Goal: Information Seeking & Learning: Learn about a topic

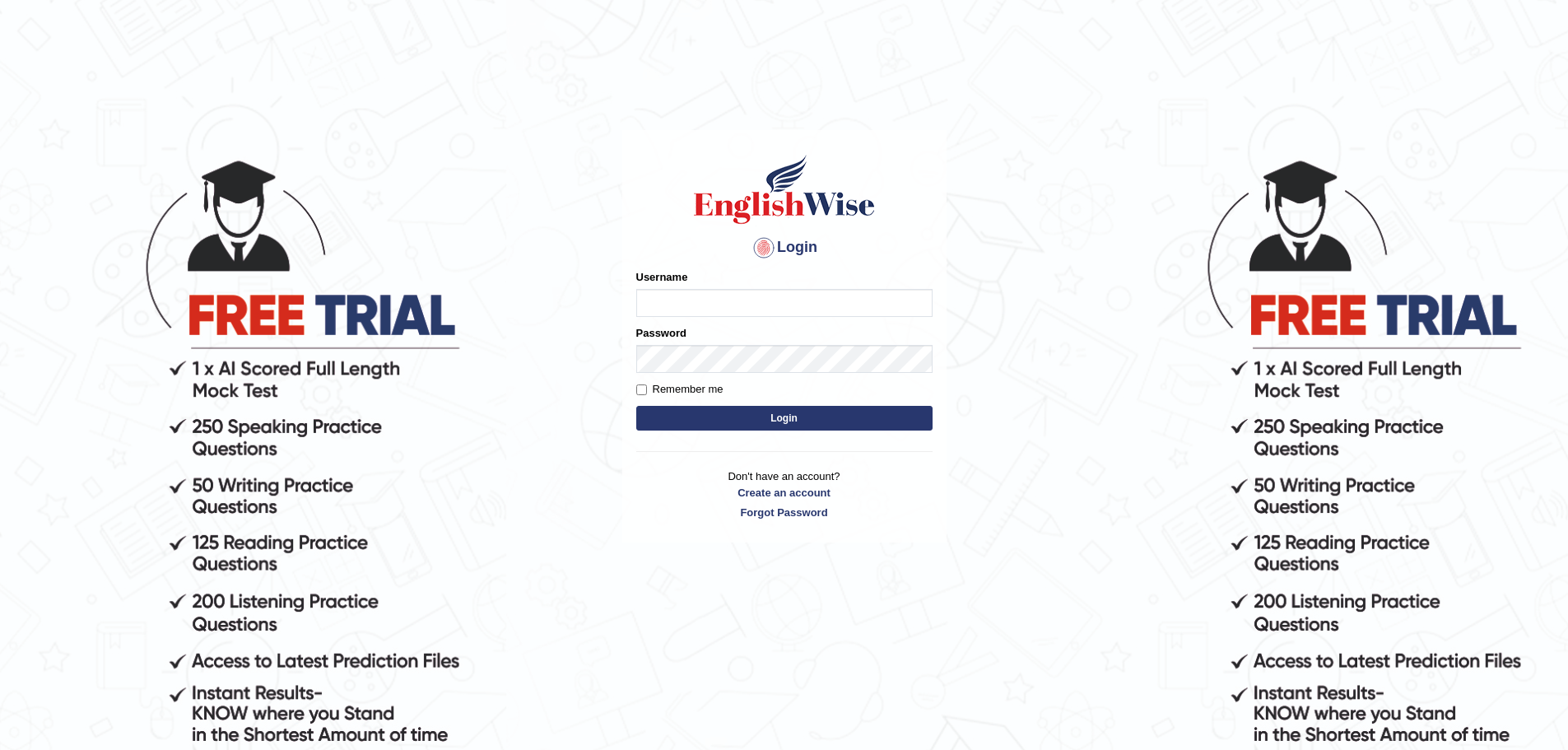
type input "waseemexperteducation"
click at [738, 424] on button "Login" at bounding box center [784, 418] width 297 height 24
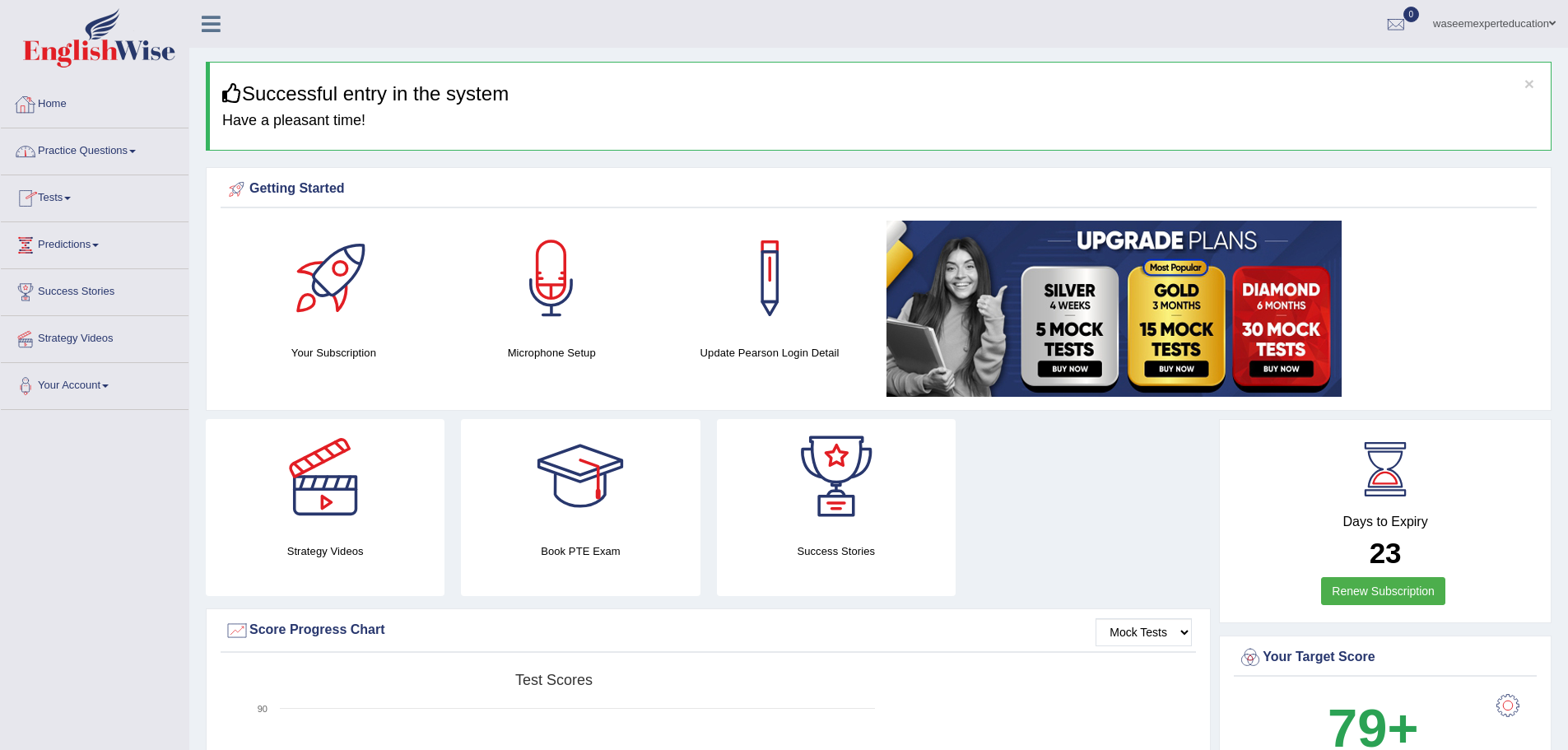
click at [134, 153] on link "Practice Questions" at bounding box center [94, 148] width 188 height 41
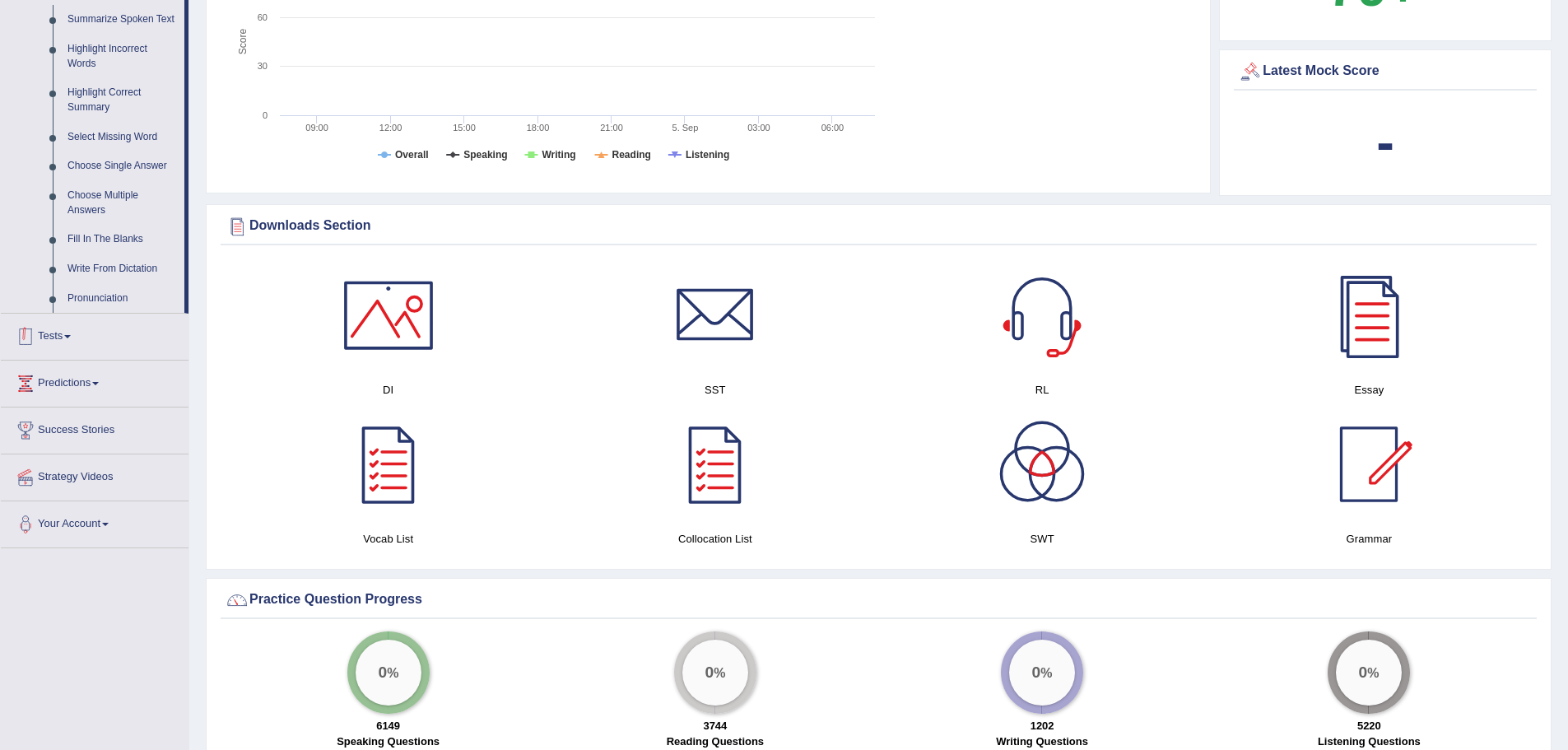
click at [84, 343] on link "Tests" at bounding box center [94, 334] width 188 height 41
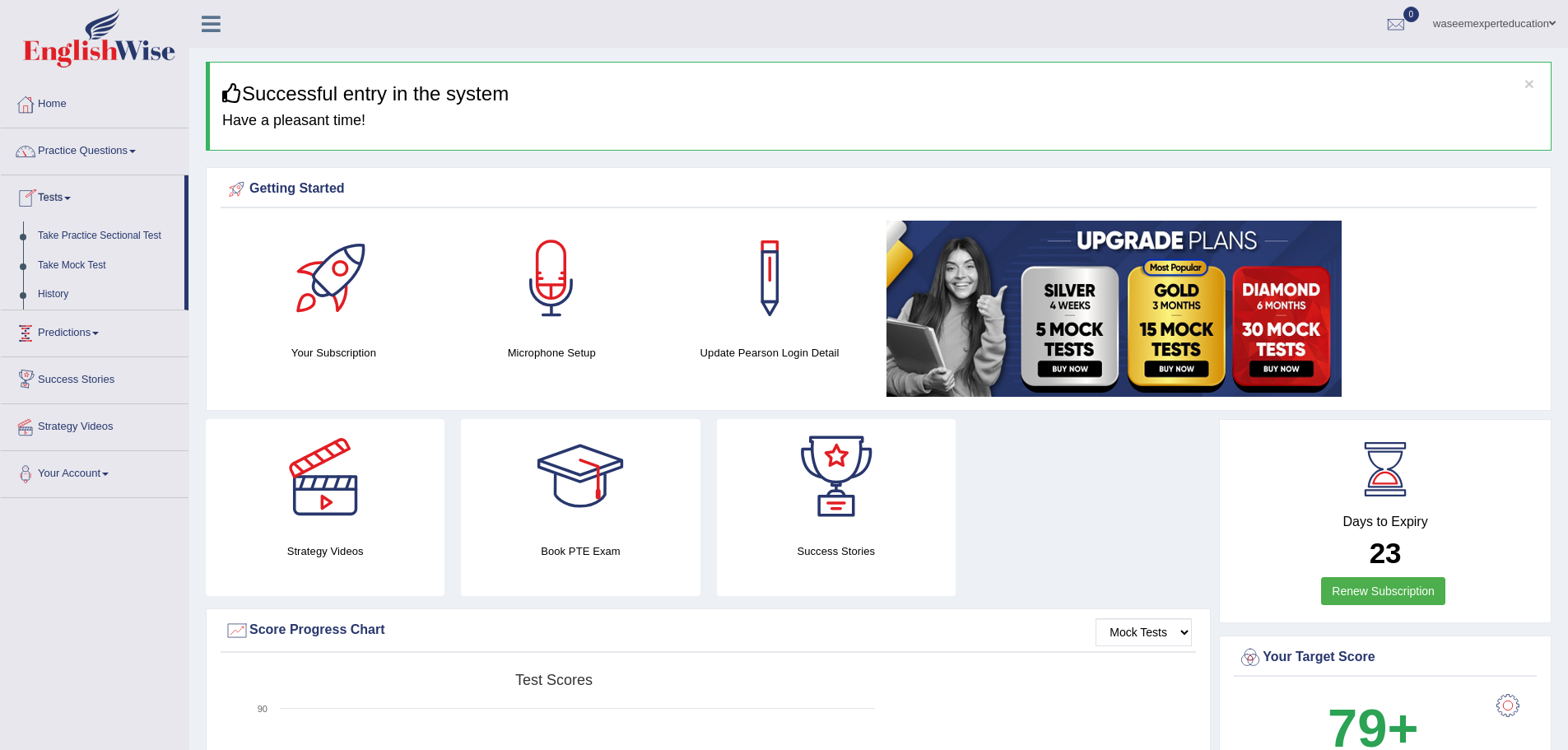
click at [104, 337] on link "Predictions" at bounding box center [94, 330] width 188 height 41
click at [110, 372] on link "Strategy Videos" at bounding box center [94, 366] width 188 height 41
